Goal: Use online tool/utility: Utilize a website feature to perform a specific function

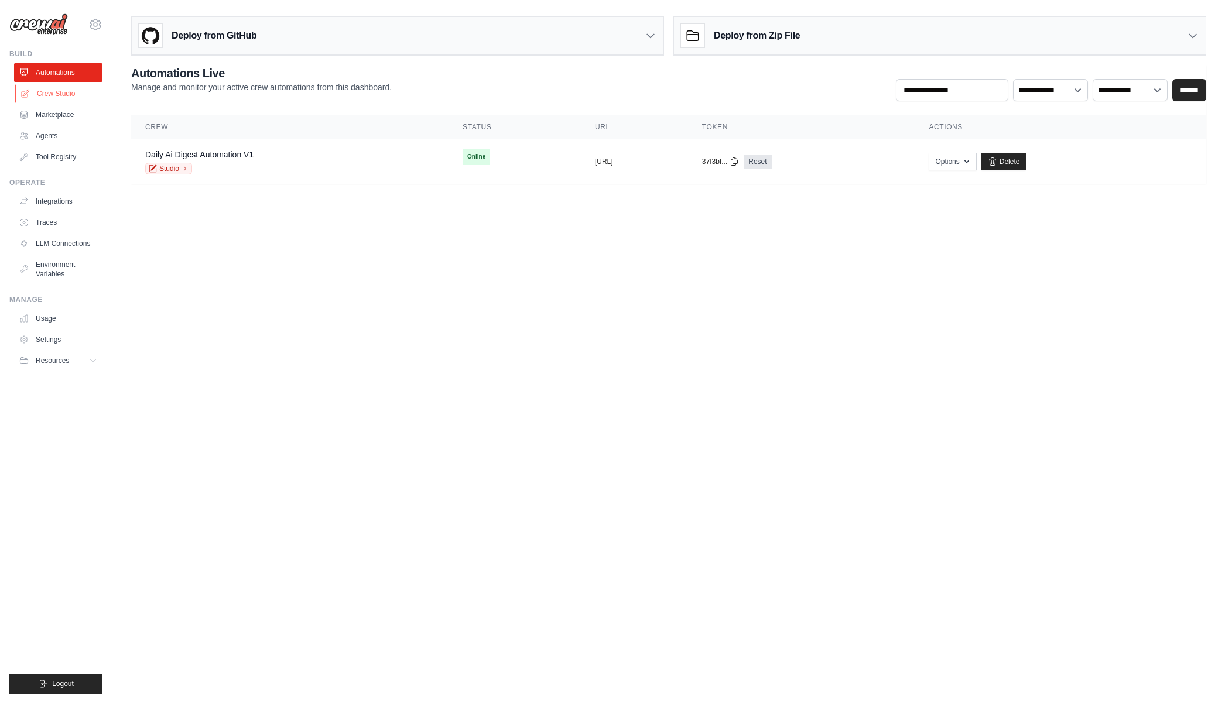
click at [63, 93] on link "Crew Studio" at bounding box center [59, 93] width 88 height 19
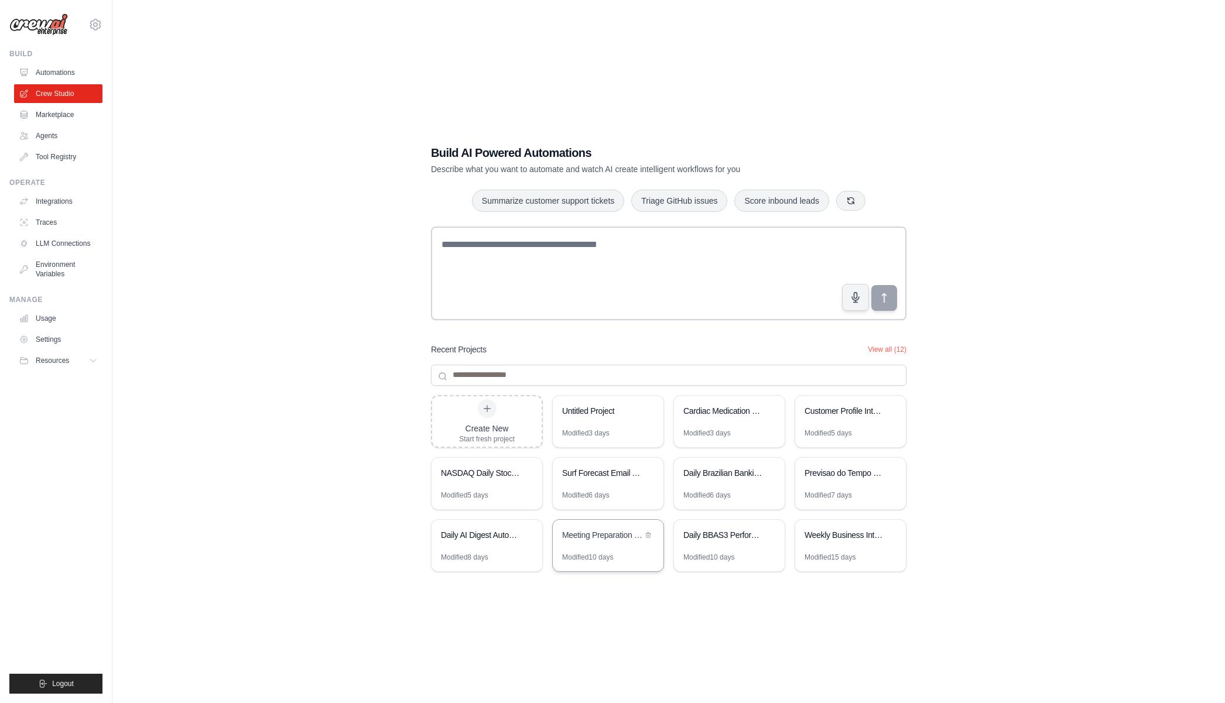
click at [597, 539] on div "Meeting Preparation Crew - Agentic Automation" at bounding box center [602, 535] width 80 height 12
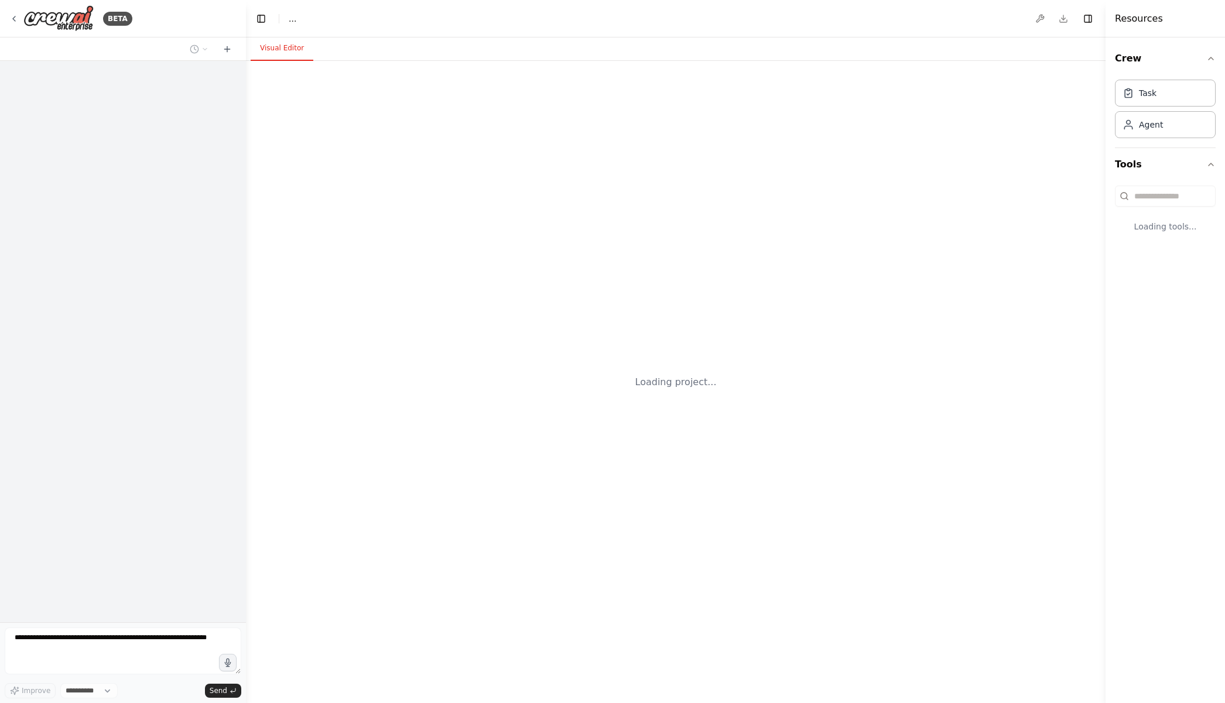
select select "****"
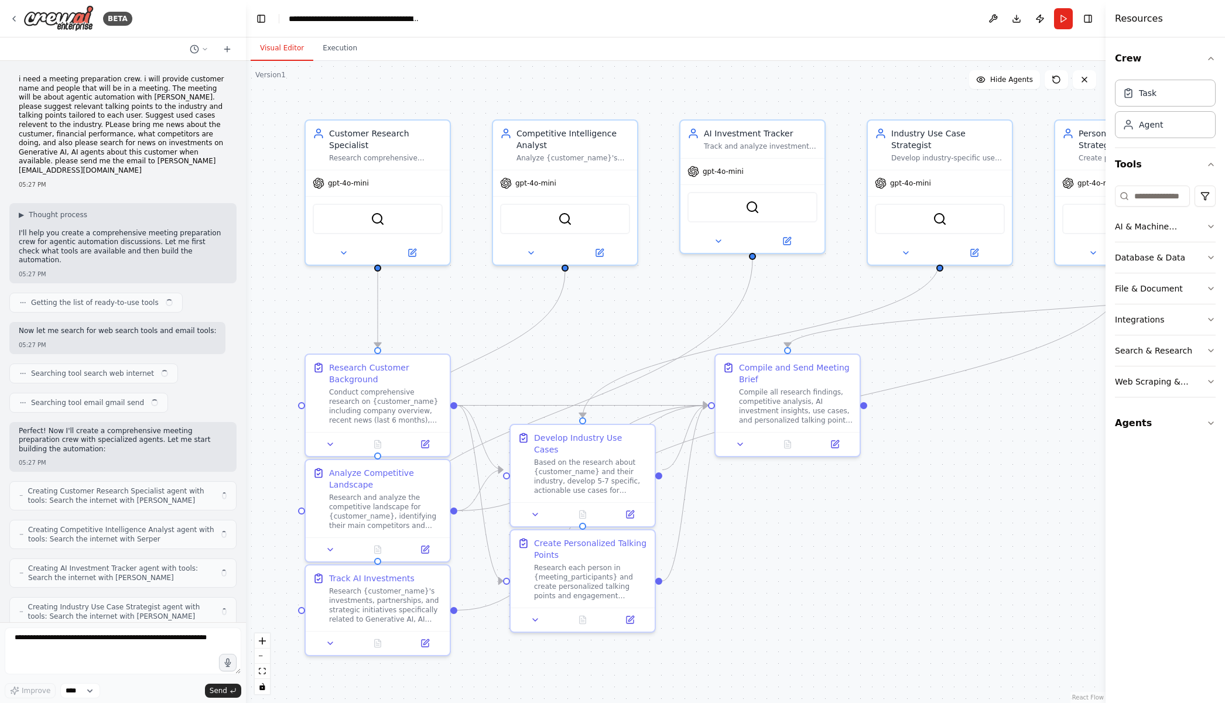
scroll to position [980, 0]
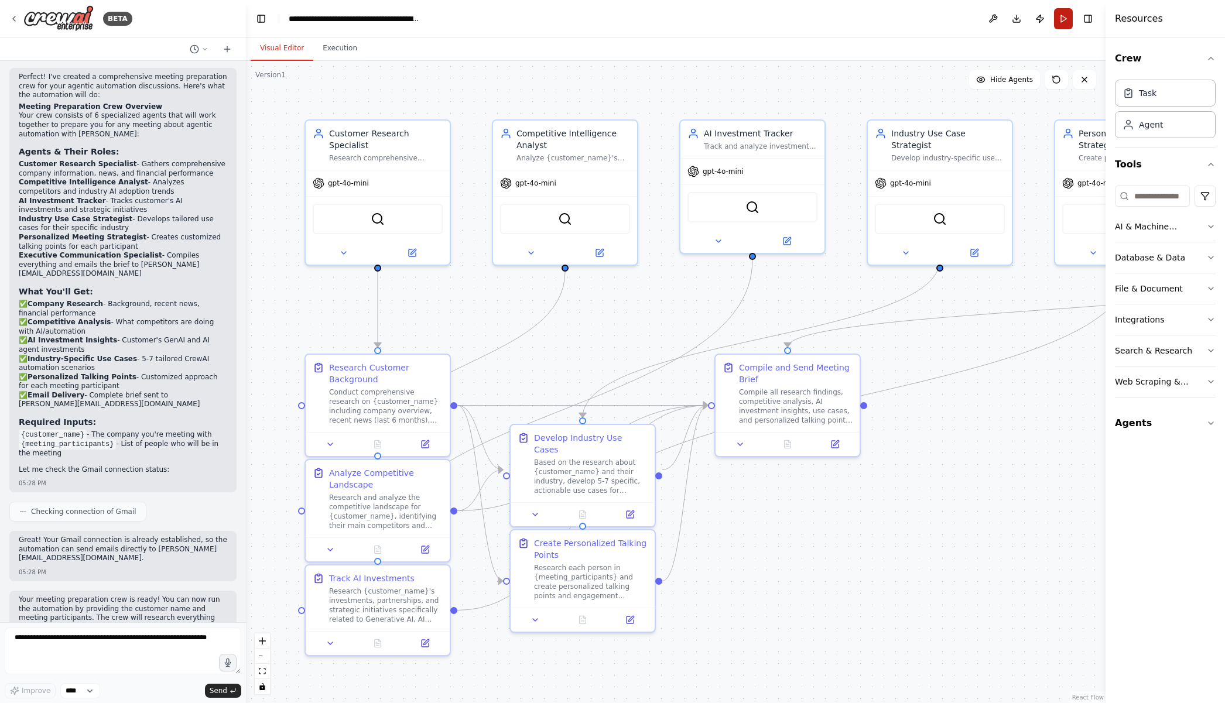
click at [1057, 23] on button "Run" at bounding box center [1063, 18] width 19 height 21
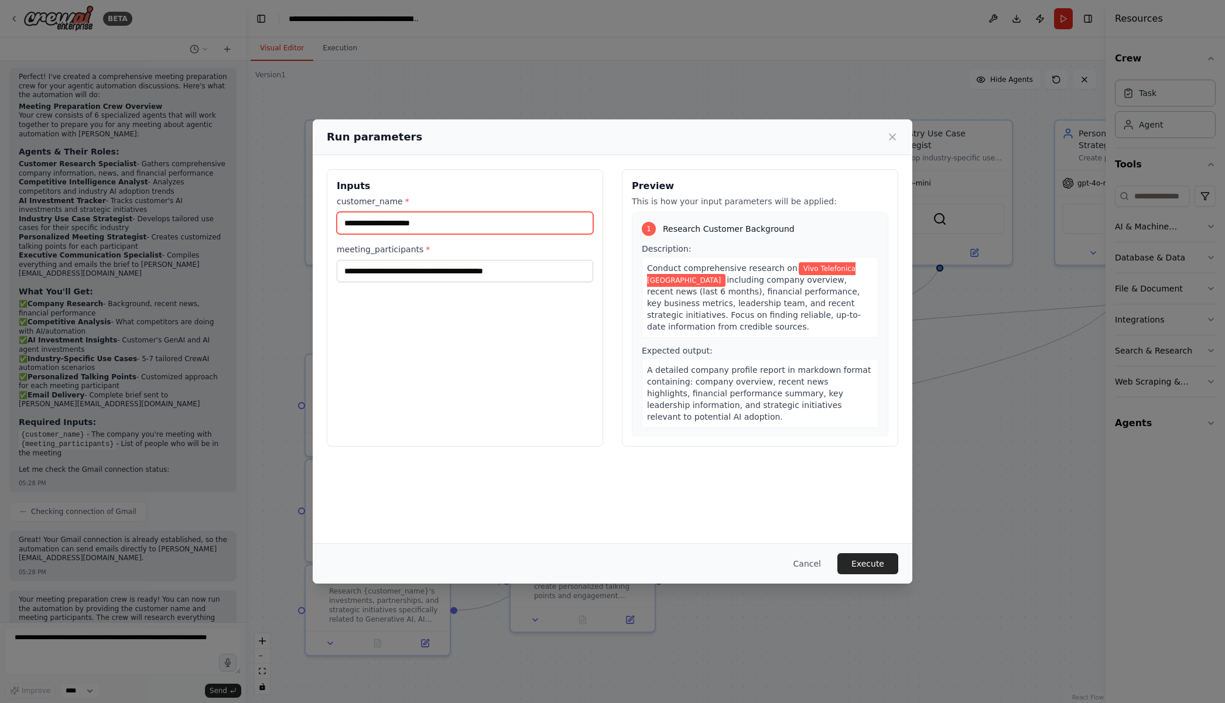
click at [458, 223] on input "**********" at bounding box center [465, 223] width 256 height 22
type input "**********"
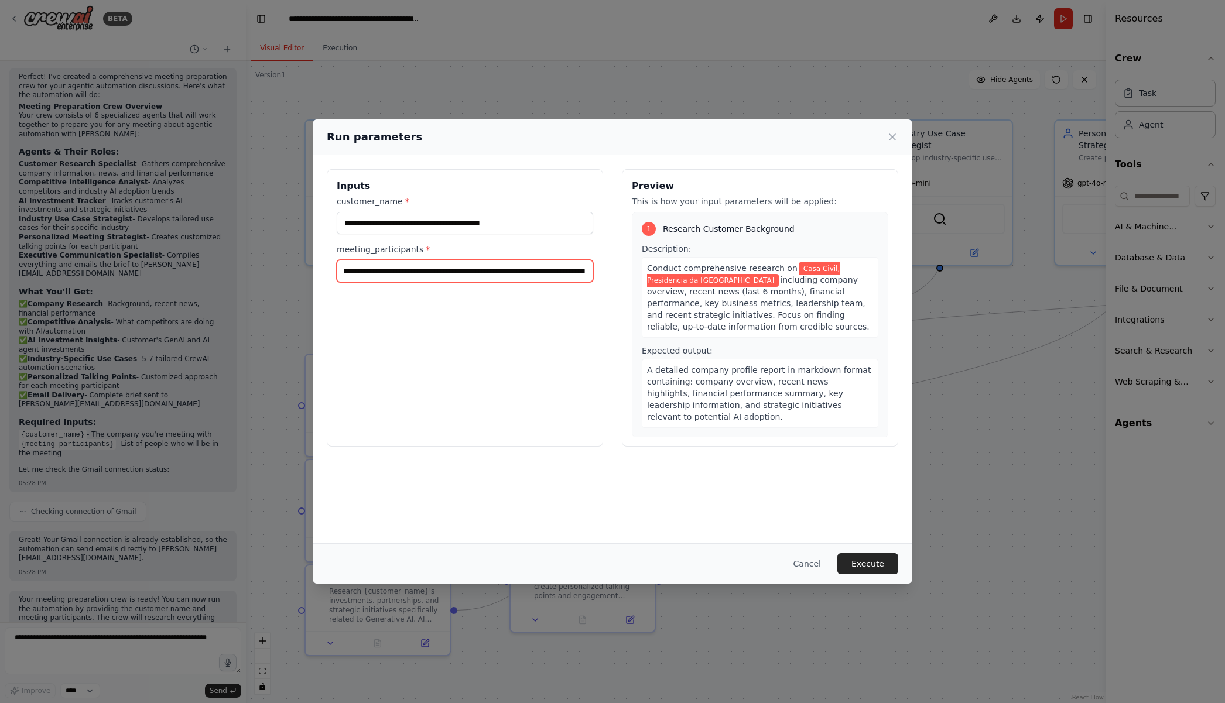
scroll to position [0, 174]
type input "**********"
click at [861, 567] on button "Execute" at bounding box center [867, 563] width 61 height 21
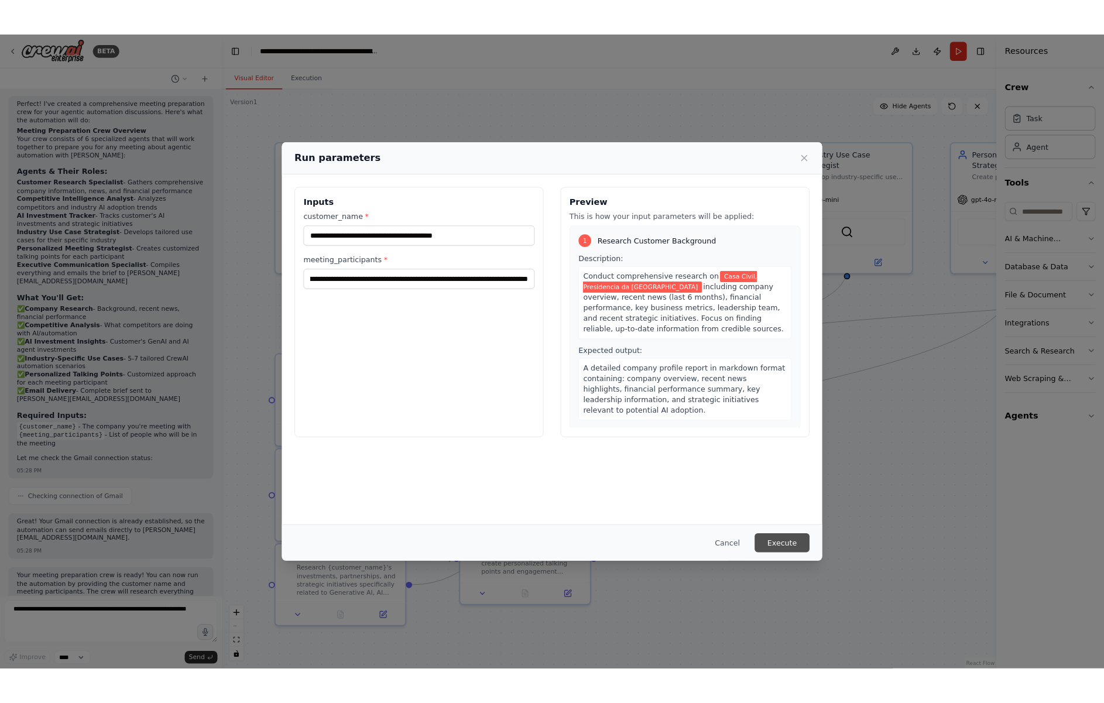
scroll to position [0, 0]
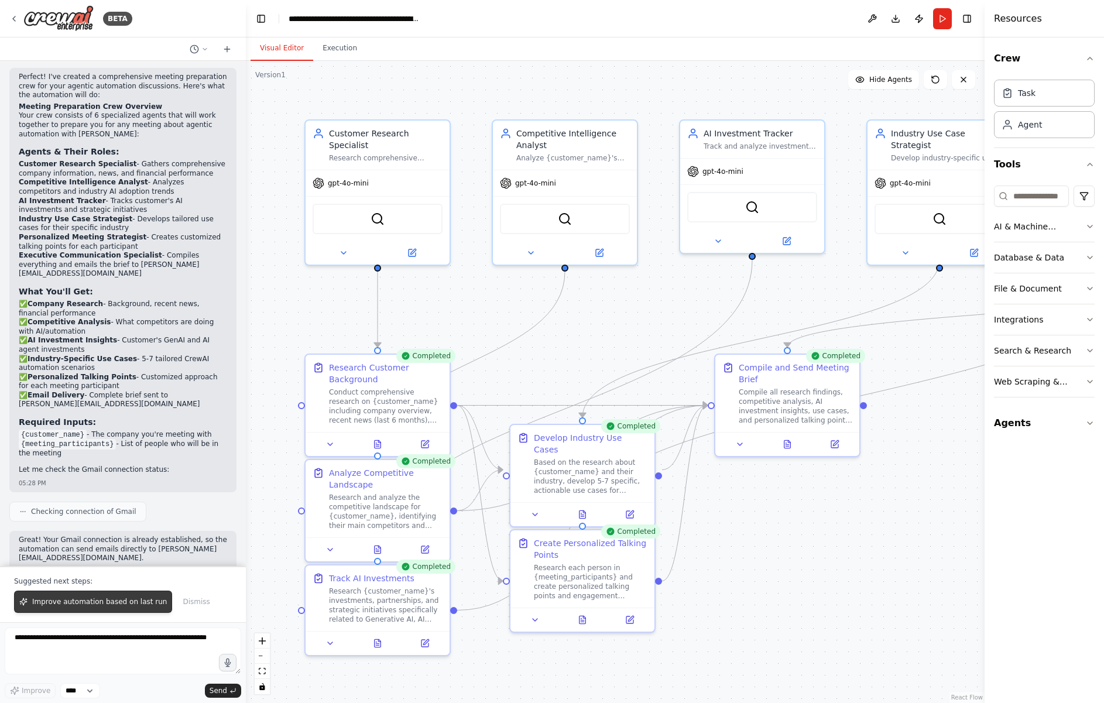
click at [68, 602] on span "Improve automation based on last run" at bounding box center [99, 601] width 135 height 9
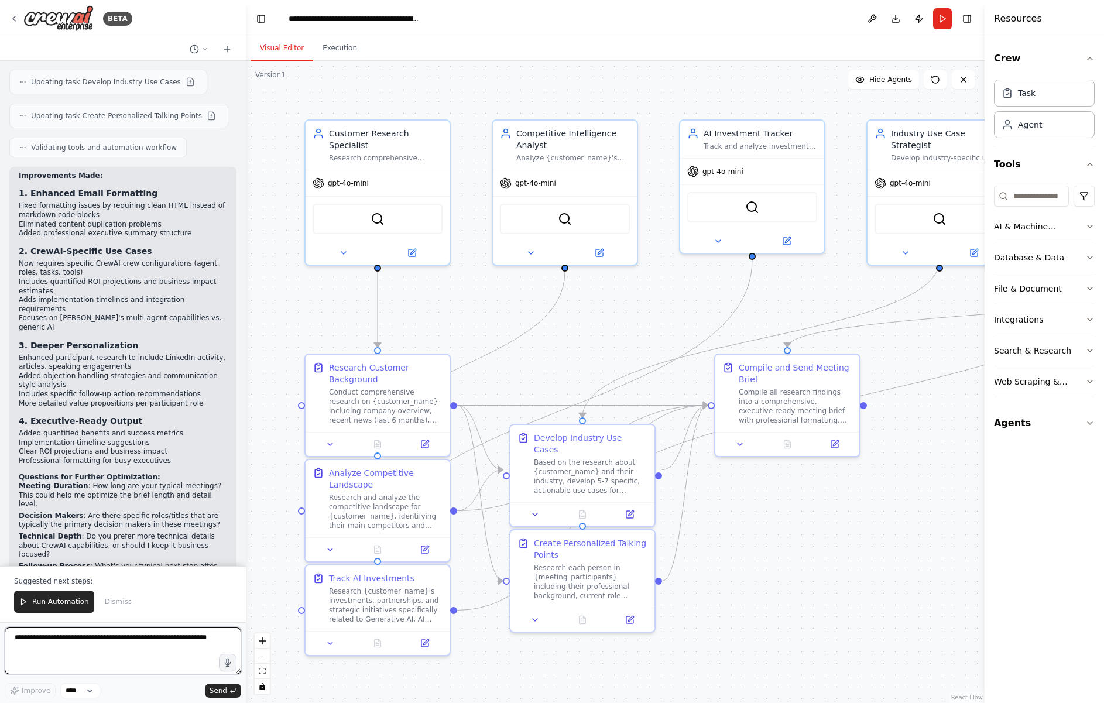
scroll to position [1970, 0]
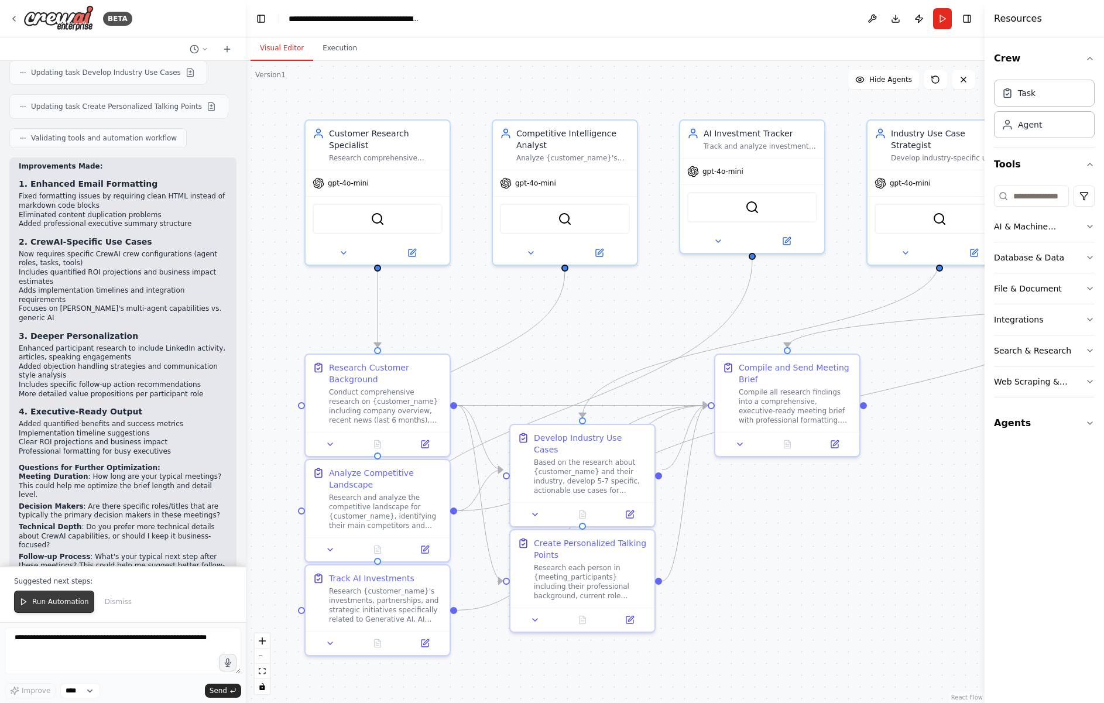
click at [42, 596] on button "Run Automation" at bounding box center [54, 602] width 80 height 22
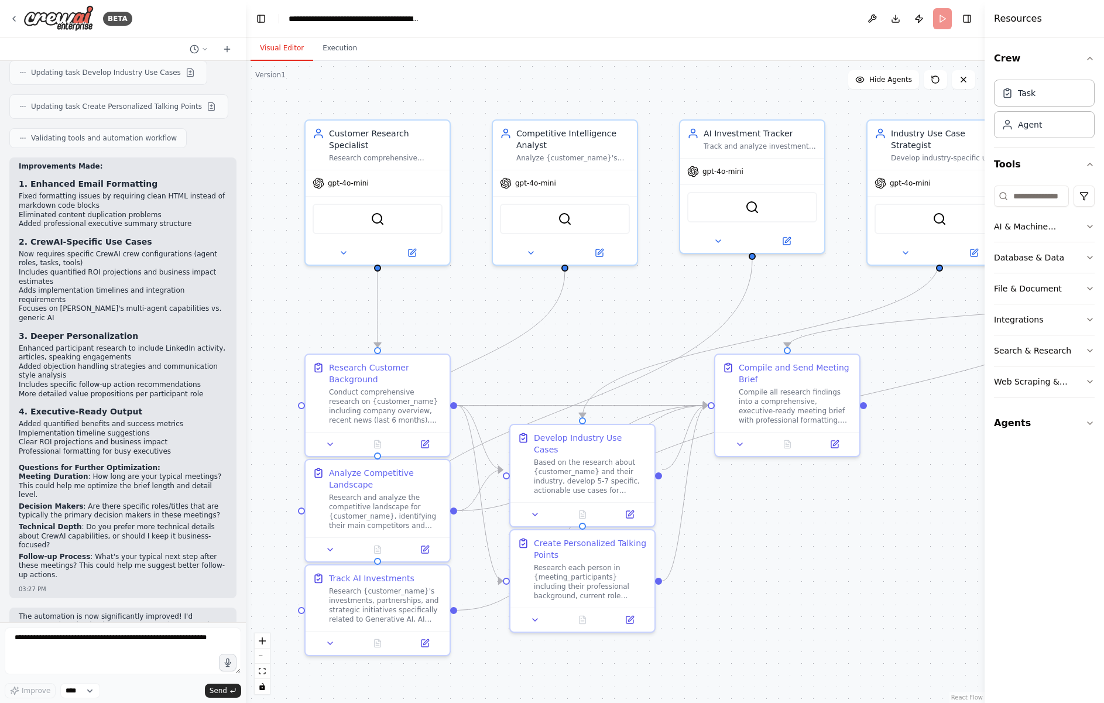
scroll to position [1914, 0]
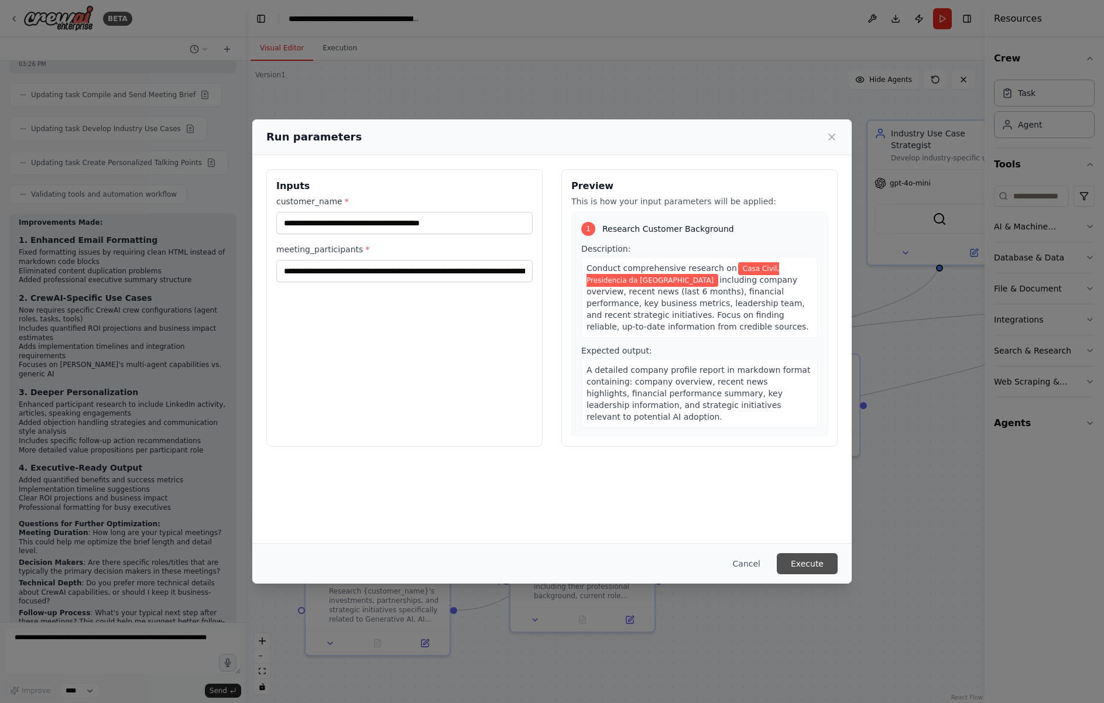
click at [805, 562] on button "Execute" at bounding box center [807, 563] width 61 height 21
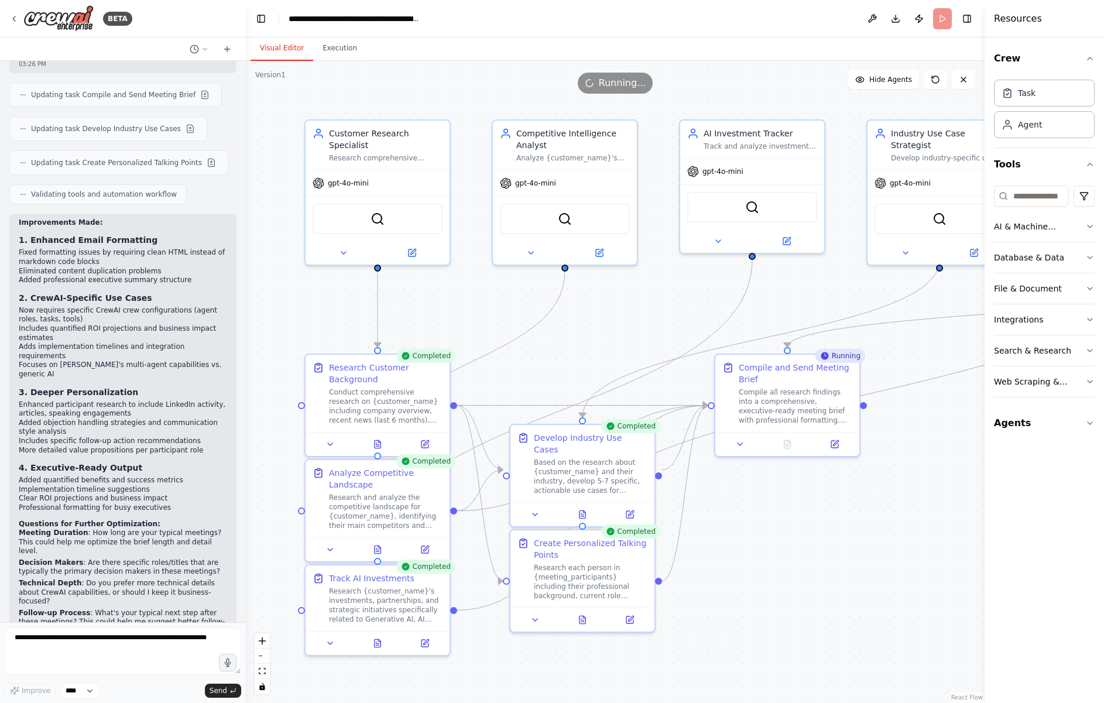
scroll to position [1970, 0]
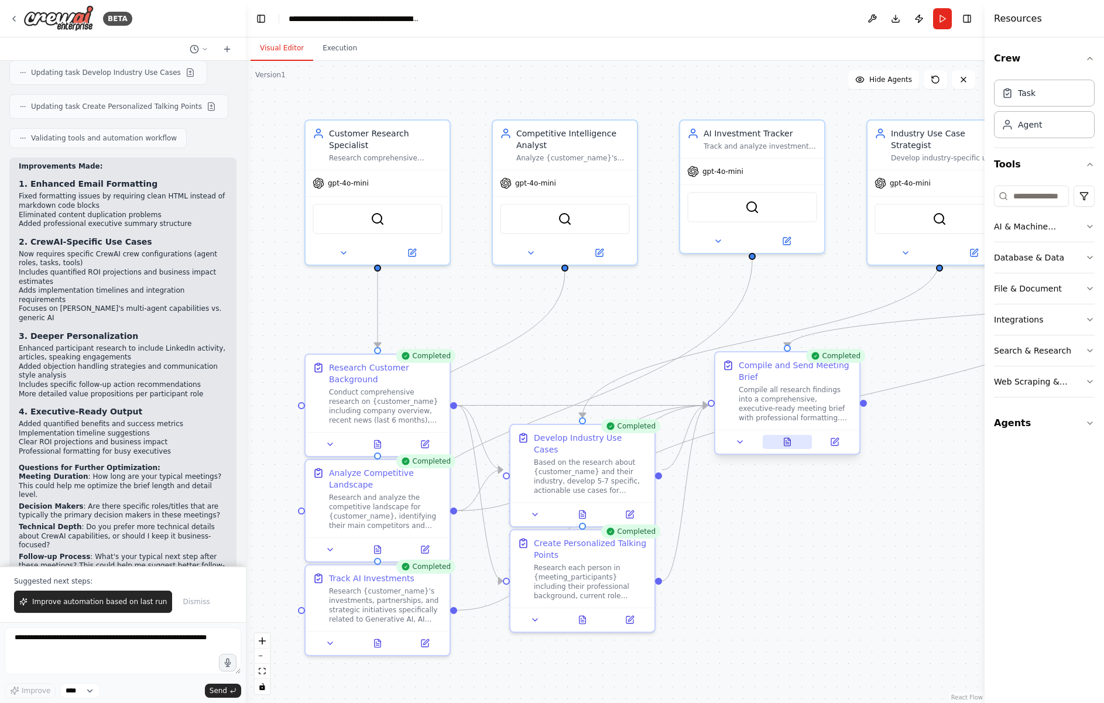
click at [785, 447] on button at bounding box center [788, 442] width 50 height 14
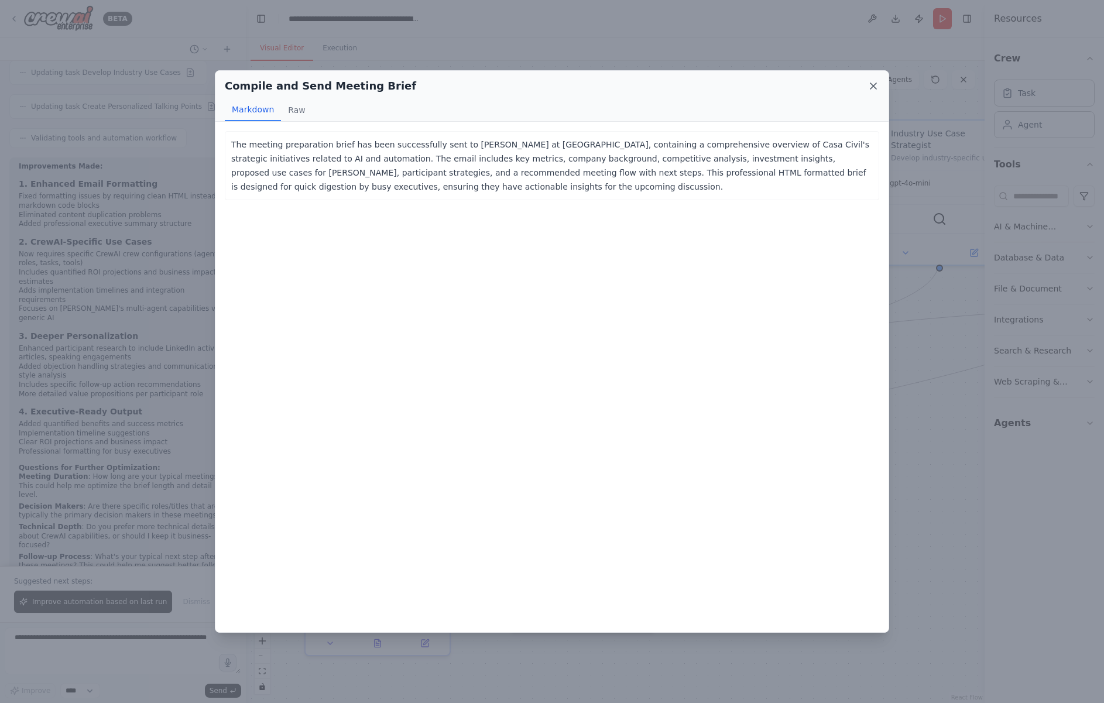
click at [872, 84] on icon at bounding box center [874, 86] width 12 height 12
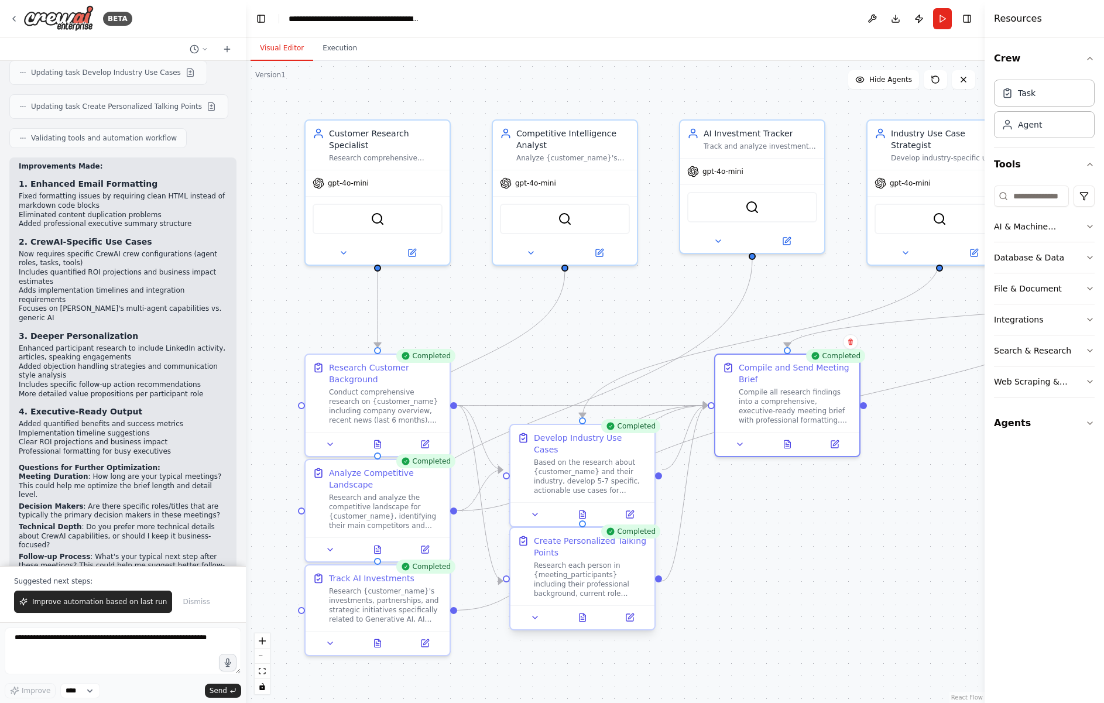
click at [583, 625] on div at bounding box center [582, 617] width 144 height 24
click at [583, 619] on icon at bounding box center [582, 619] width 3 height 0
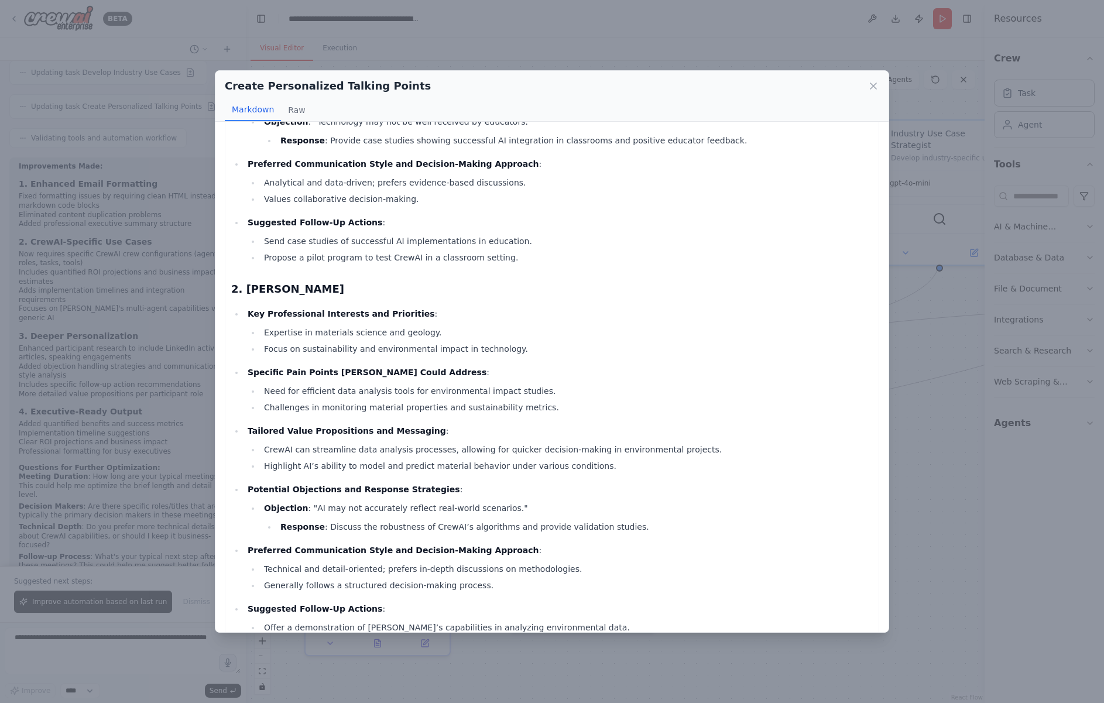
scroll to position [0, 0]
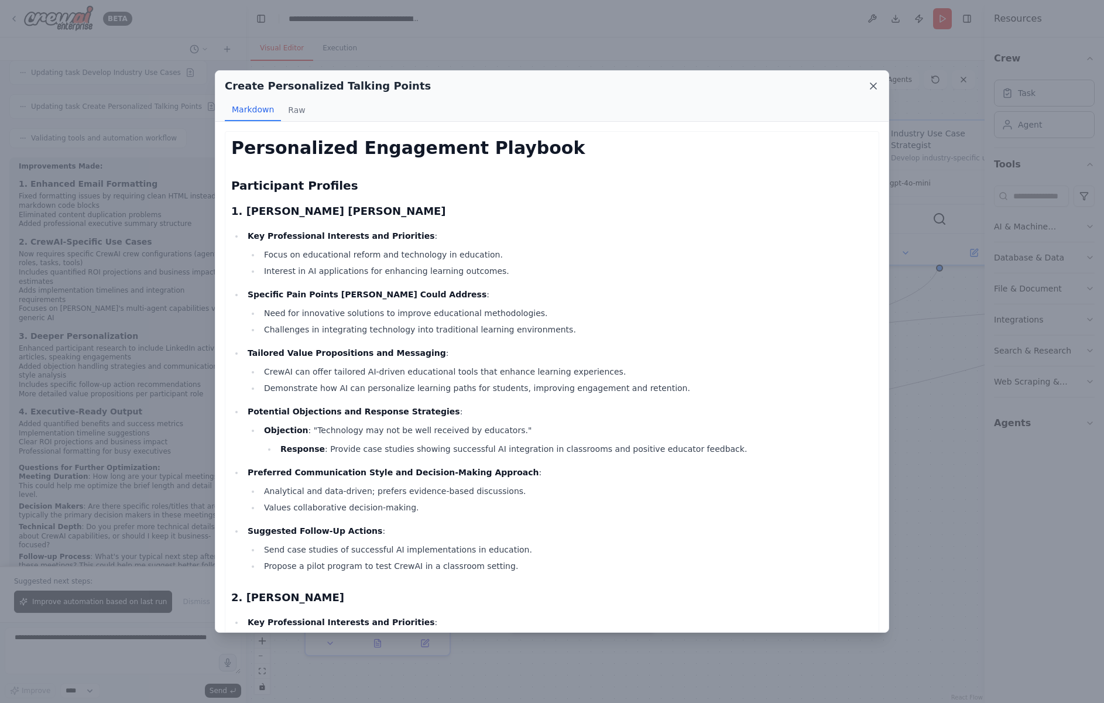
click at [872, 87] on icon at bounding box center [873, 86] width 6 height 6
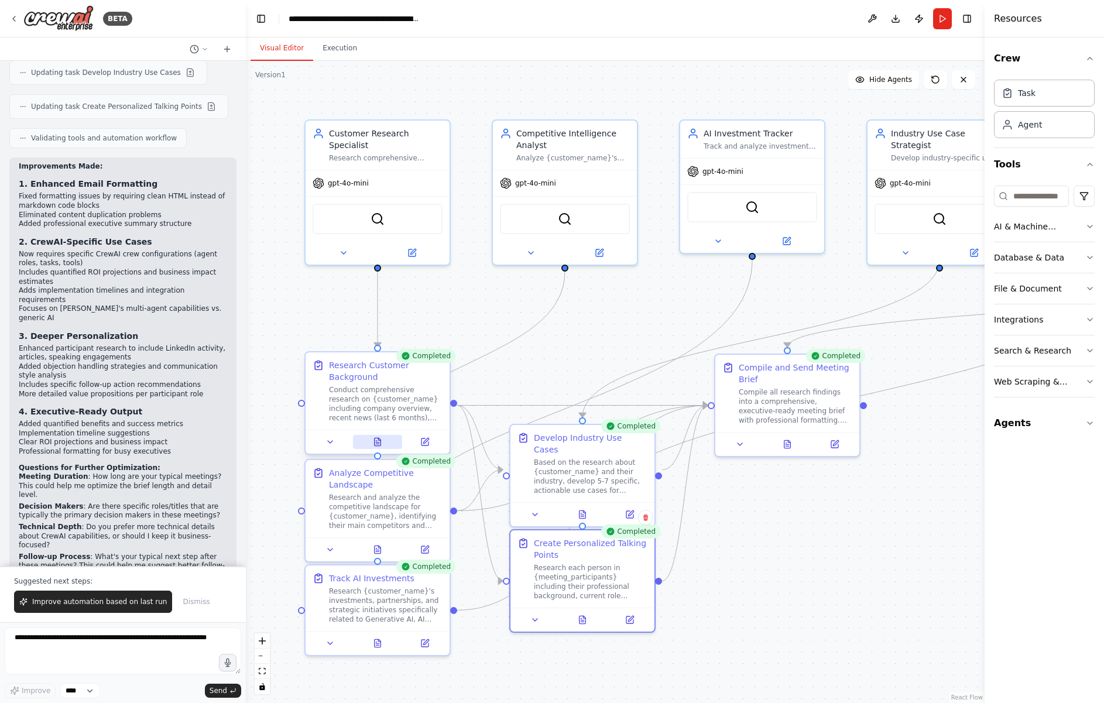
click at [379, 442] on icon at bounding box center [378, 442] width 6 height 8
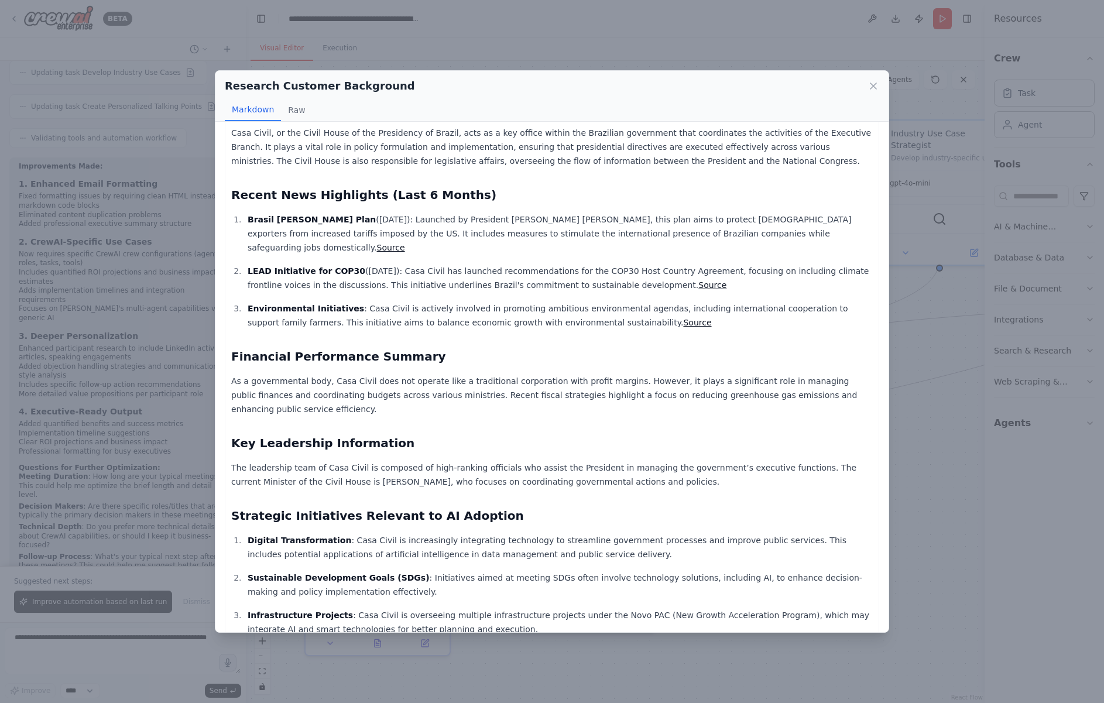
scroll to position [107, 0]
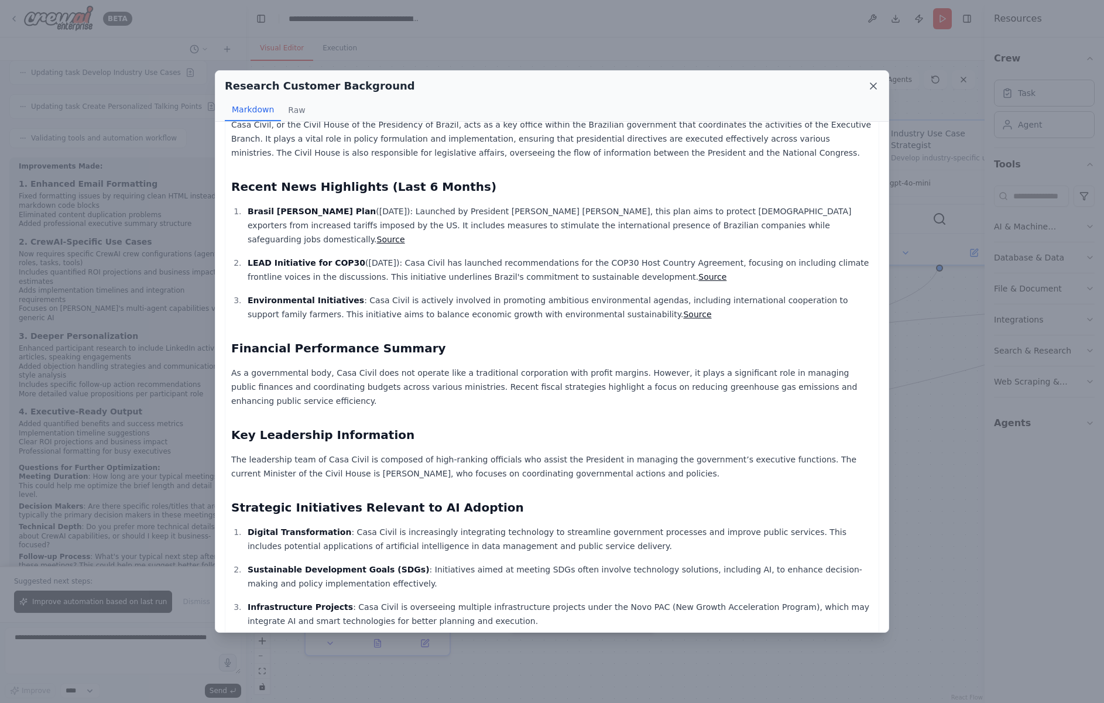
click at [875, 87] on icon at bounding box center [874, 86] width 12 height 12
